Goal: Information Seeking & Learning: Learn about a topic

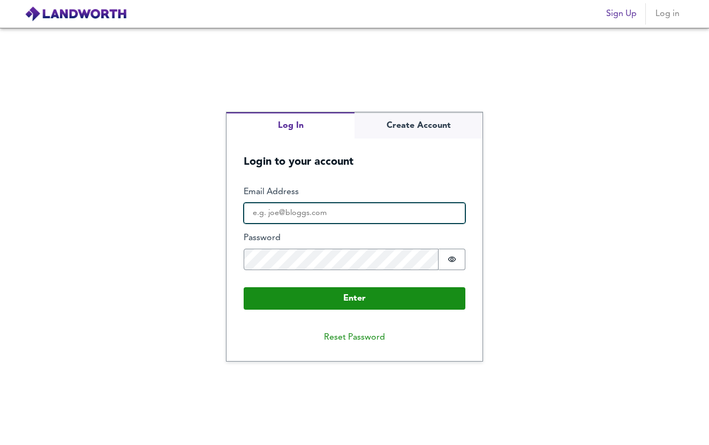
type input "[EMAIL_ADDRESS][DOMAIN_NAME]"
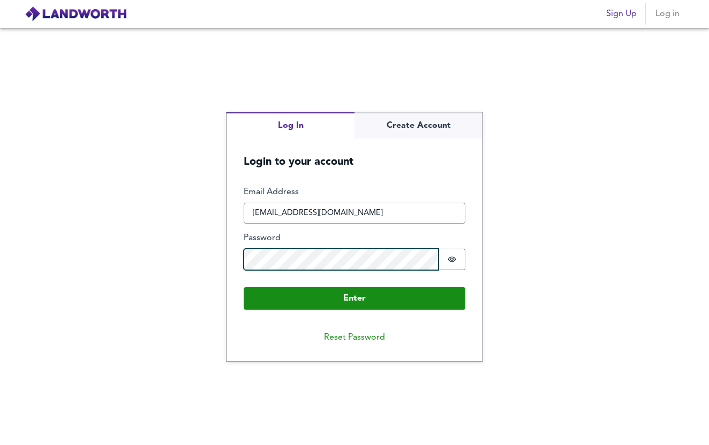
click at [354, 298] on button "Enter" at bounding box center [355, 298] width 222 height 22
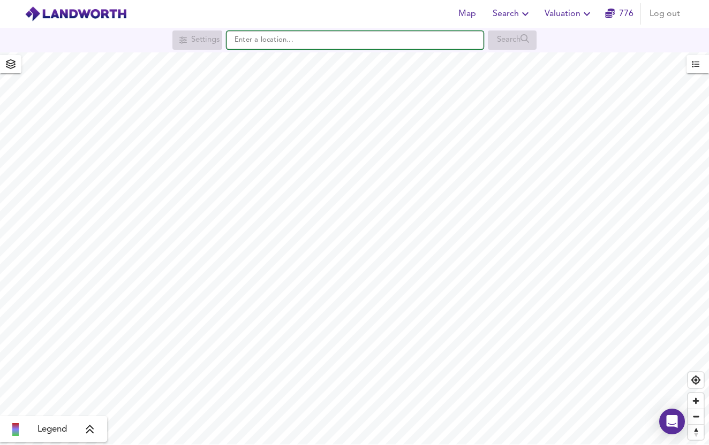
click at [340, 47] on input "text" at bounding box center [354, 40] width 257 height 18
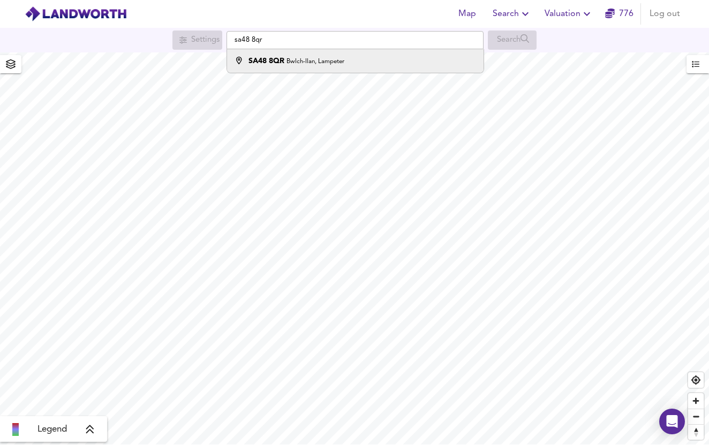
click at [352, 65] on div "SA48 8QR Bwlch-llan, Lampeter" at bounding box center [353, 61] width 246 height 11
type input "Bwlch-llan, Lampeter SA48 8QR"
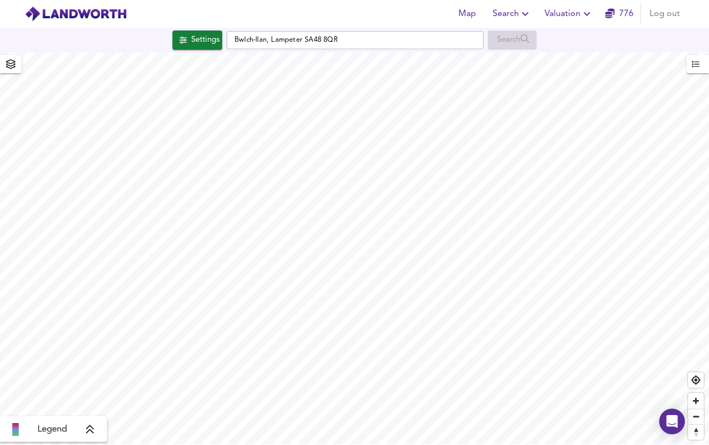
checkbox input "false"
checkbox input "true"
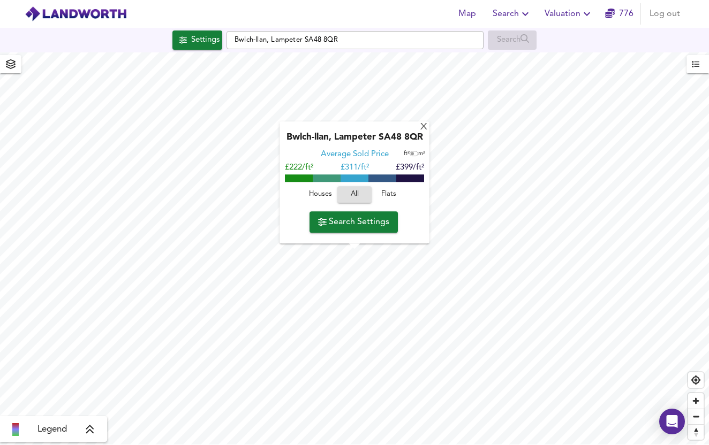
click at [337, 224] on span "Search Settings" at bounding box center [353, 222] width 71 height 15
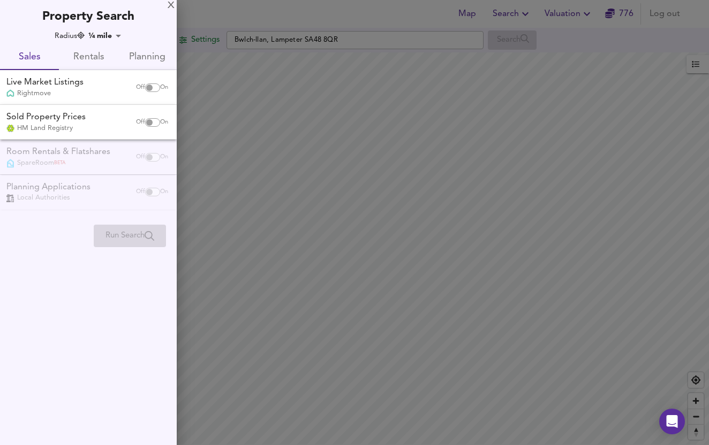
click at [152, 124] on input "checkbox" at bounding box center [149, 122] width 26 height 9
checkbox input "true"
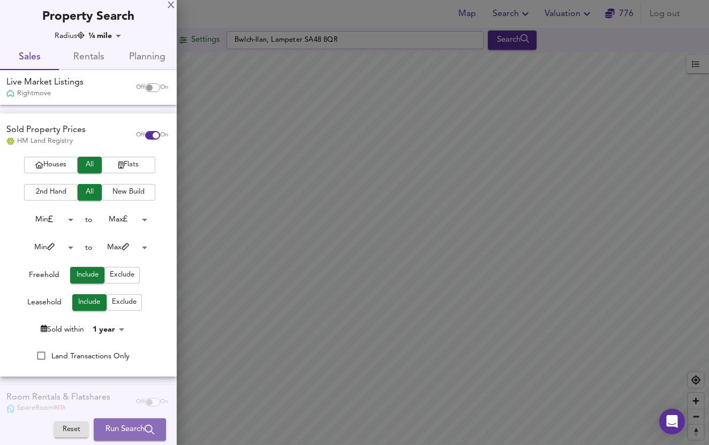
click at [114, 433] on span "Run Search" at bounding box center [129, 430] width 49 height 14
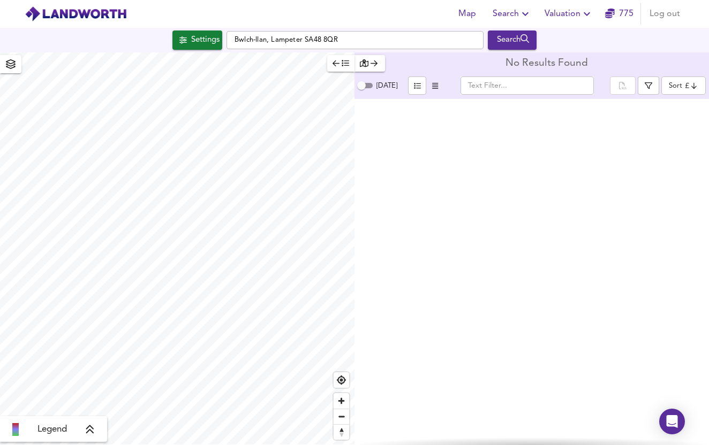
click at [404, 214] on div "Legend No Results Found [DATE] ​ Sort cheapest ​" at bounding box center [354, 248] width 709 height 393
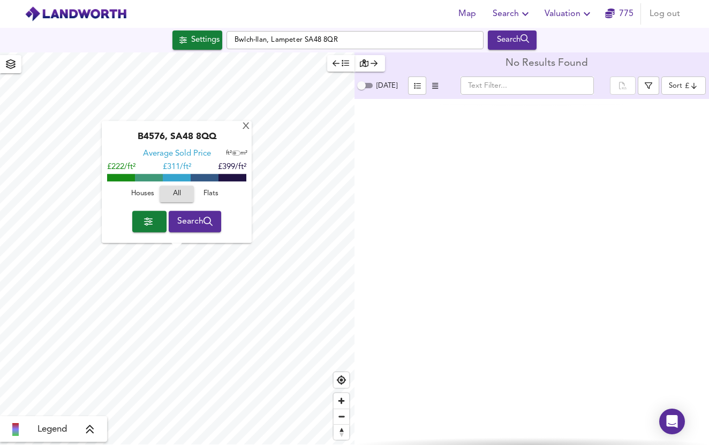
click at [193, 224] on span "Search" at bounding box center [195, 221] width 36 height 15
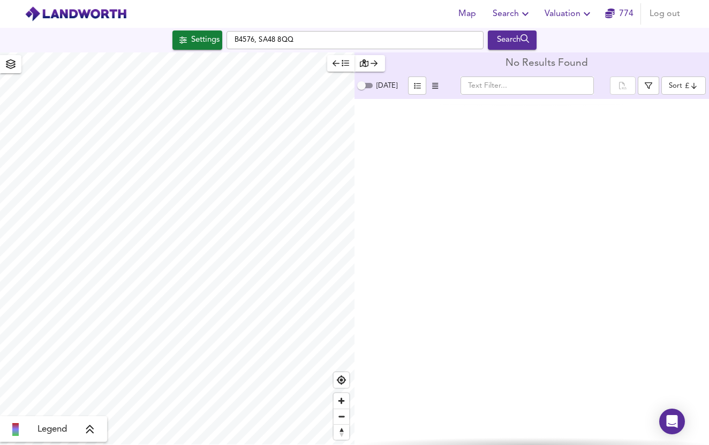
type input "3316"
click at [504, 39] on div "Search" at bounding box center [511, 40] width 43 height 14
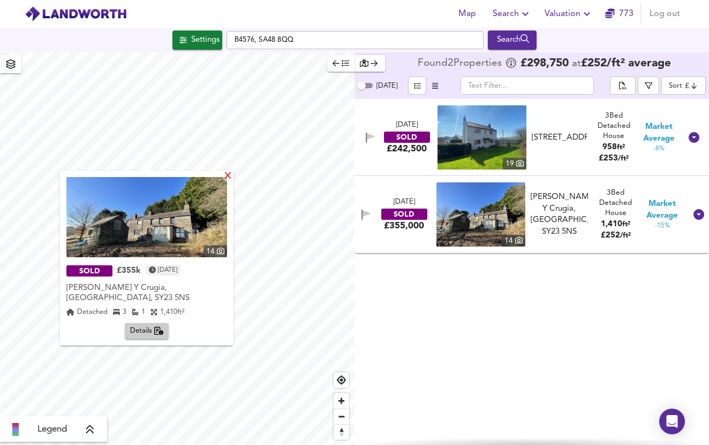
click at [232, 177] on div "X" at bounding box center [227, 177] width 9 height 10
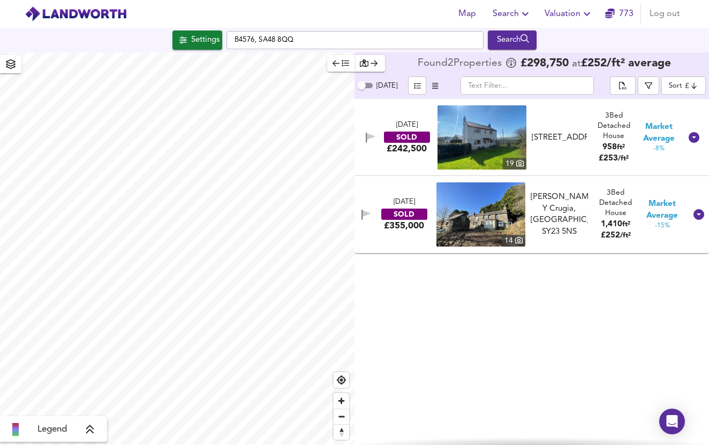
click at [477, 206] on img at bounding box center [480, 215] width 89 height 64
type input "4012"
click at [551, 132] on div "[STREET_ADDRESS]" at bounding box center [559, 137] width 55 height 11
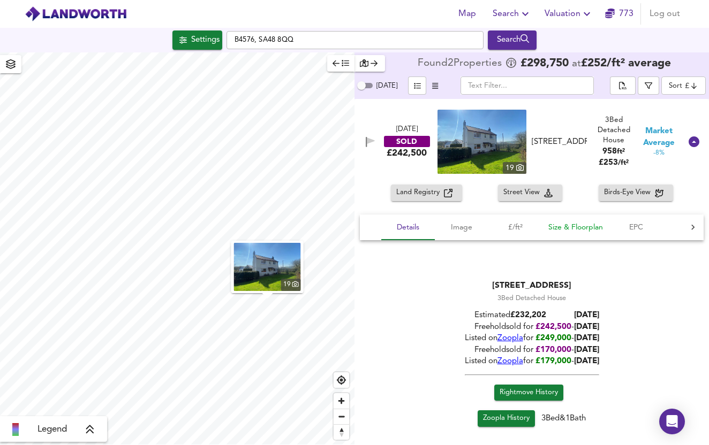
click at [573, 225] on span "Size & Floorplan" at bounding box center [575, 227] width 55 height 13
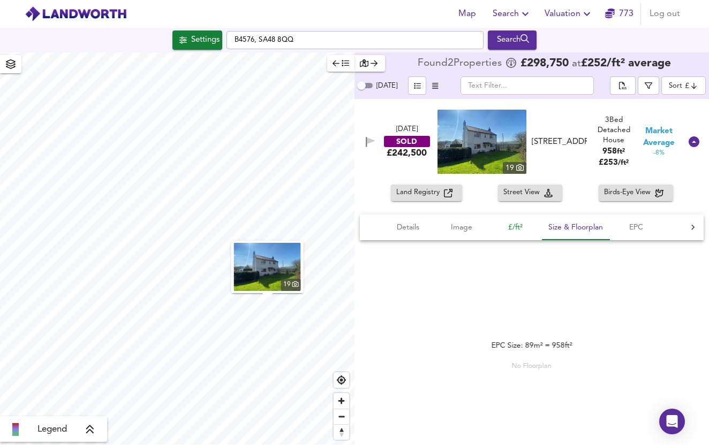
click at [519, 228] on span "£/ft²" at bounding box center [515, 227] width 41 height 13
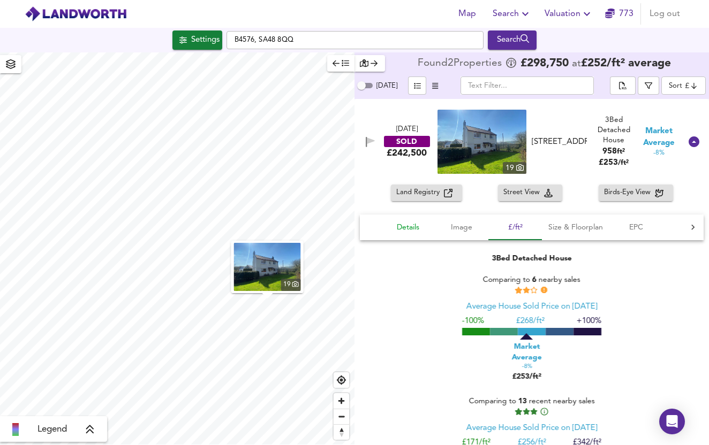
click at [408, 227] on span "Details" at bounding box center [408, 227] width 41 height 13
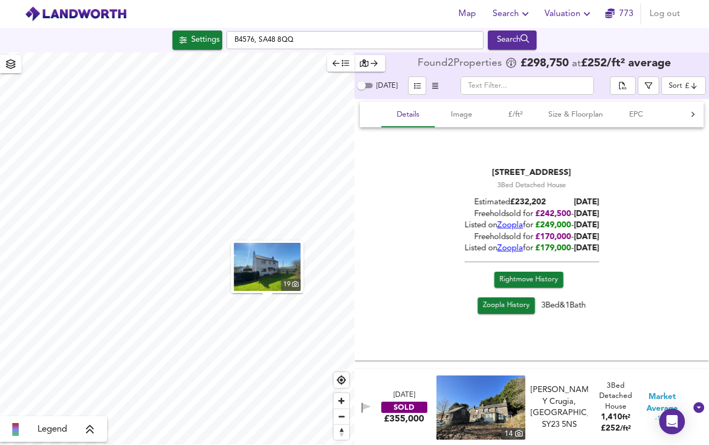
scroll to position [112, 0]
click at [591, 117] on span "Size & Floorplan" at bounding box center [575, 115] width 55 height 13
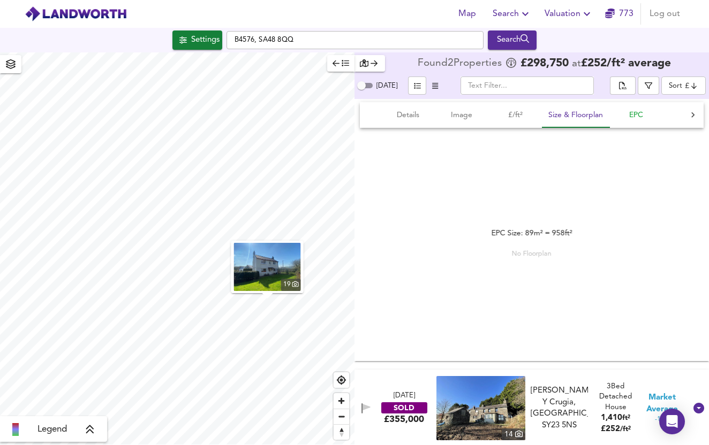
click at [633, 110] on span "EPC" at bounding box center [636, 115] width 41 height 13
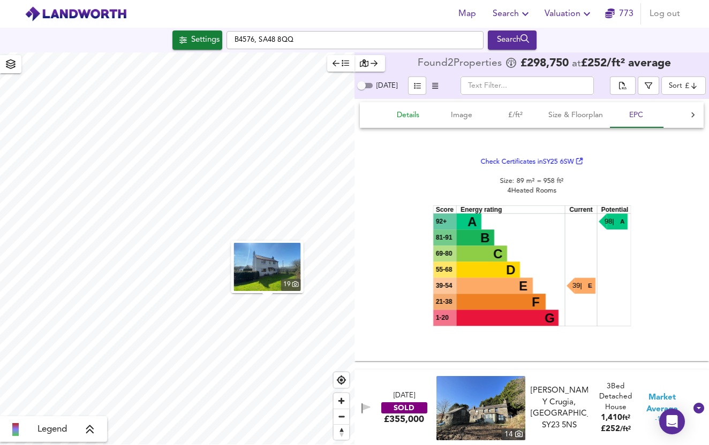
click at [397, 116] on span "Details" at bounding box center [408, 115] width 41 height 13
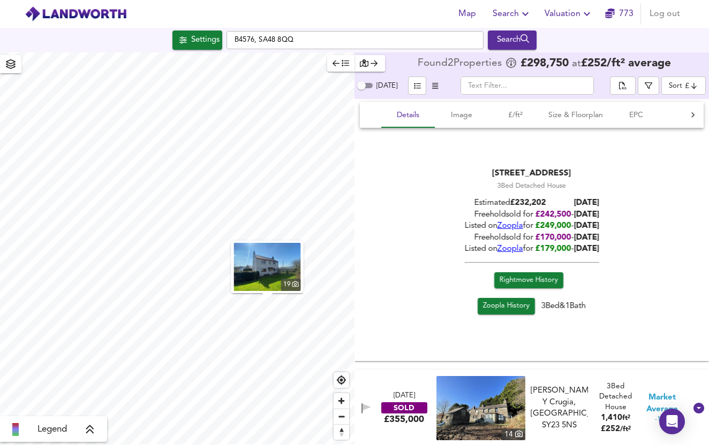
click at [497, 226] on span "Zoopla" at bounding box center [510, 226] width 26 height 8
